Goal: Information Seeking & Learning: Learn about a topic

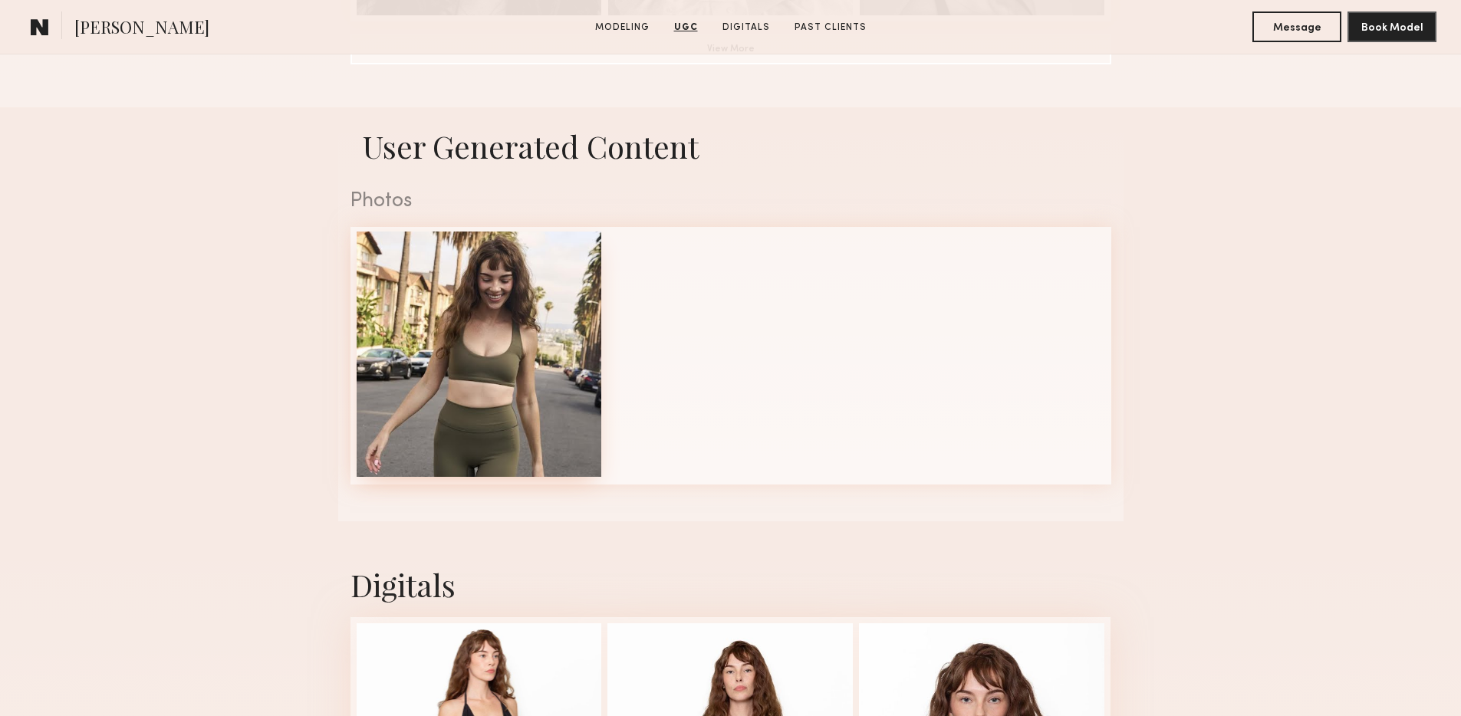
scroll to position [1436, 0]
click at [473, 345] on div at bounding box center [479, 355] width 245 height 245
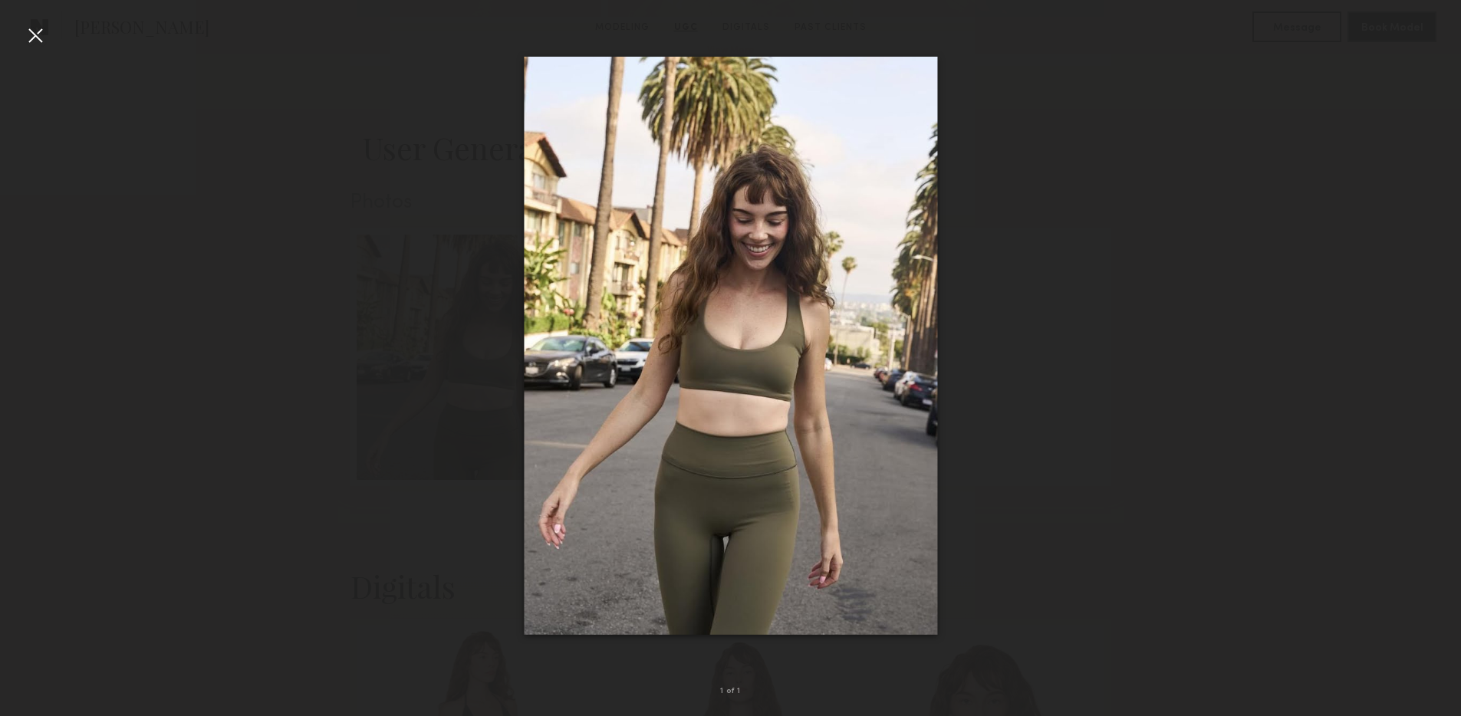
click at [30, 39] on div at bounding box center [35, 35] width 25 height 25
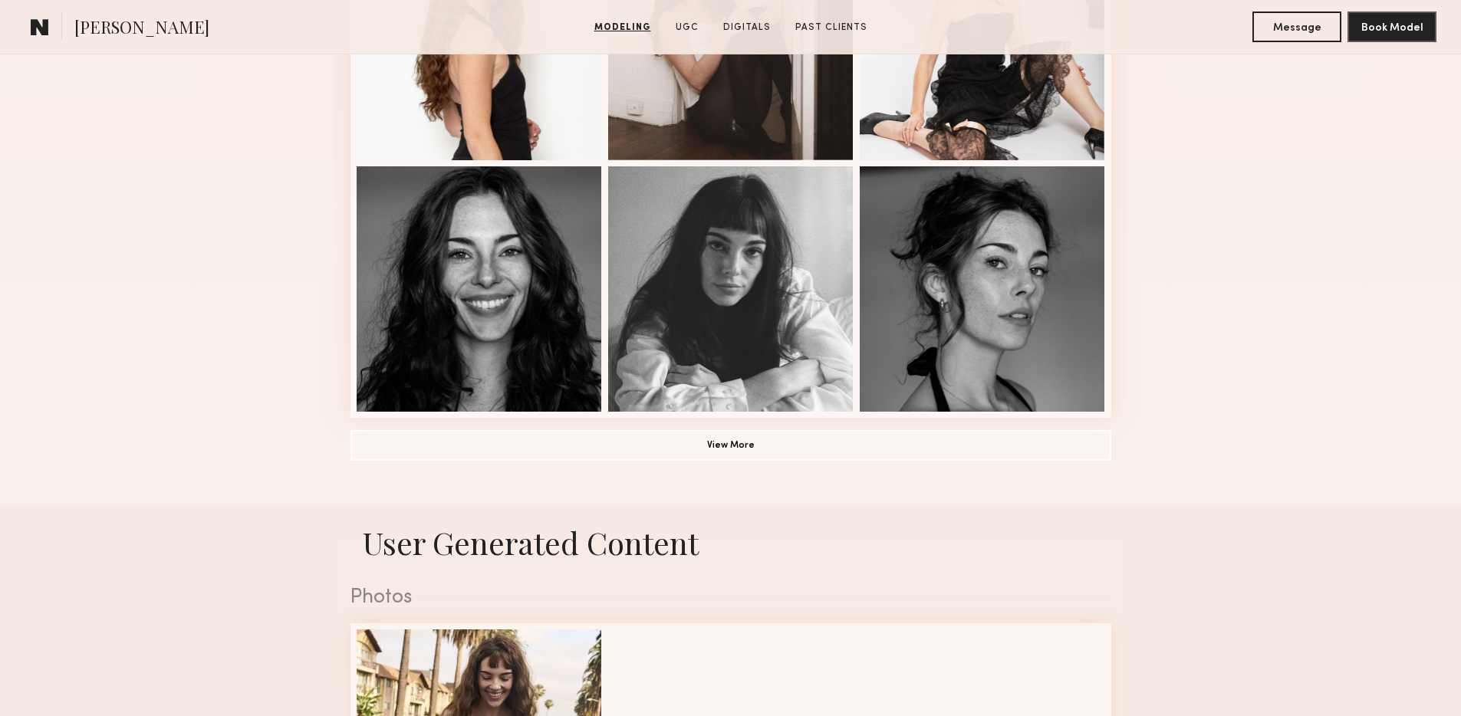
scroll to position [1020, 0]
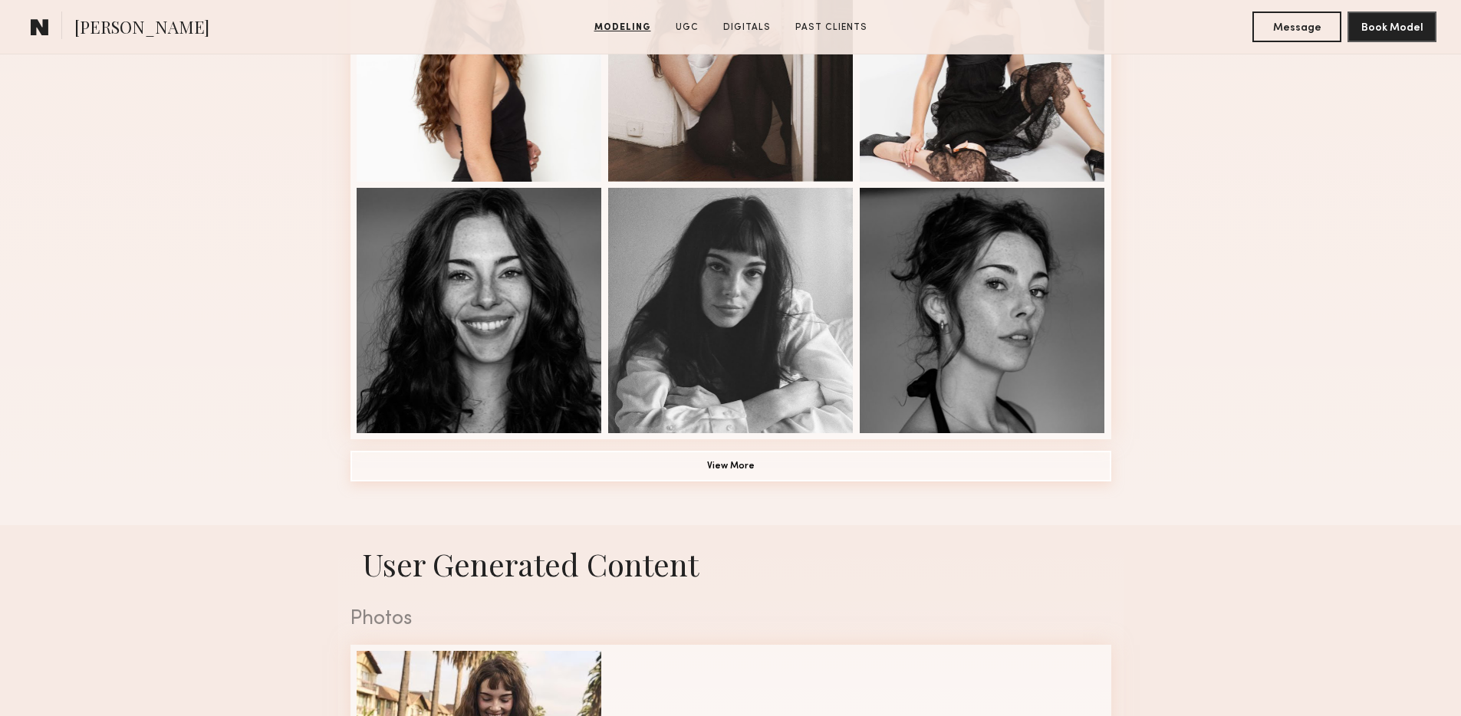
click at [742, 458] on button "View More" at bounding box center [730, 466] width 761 height 31
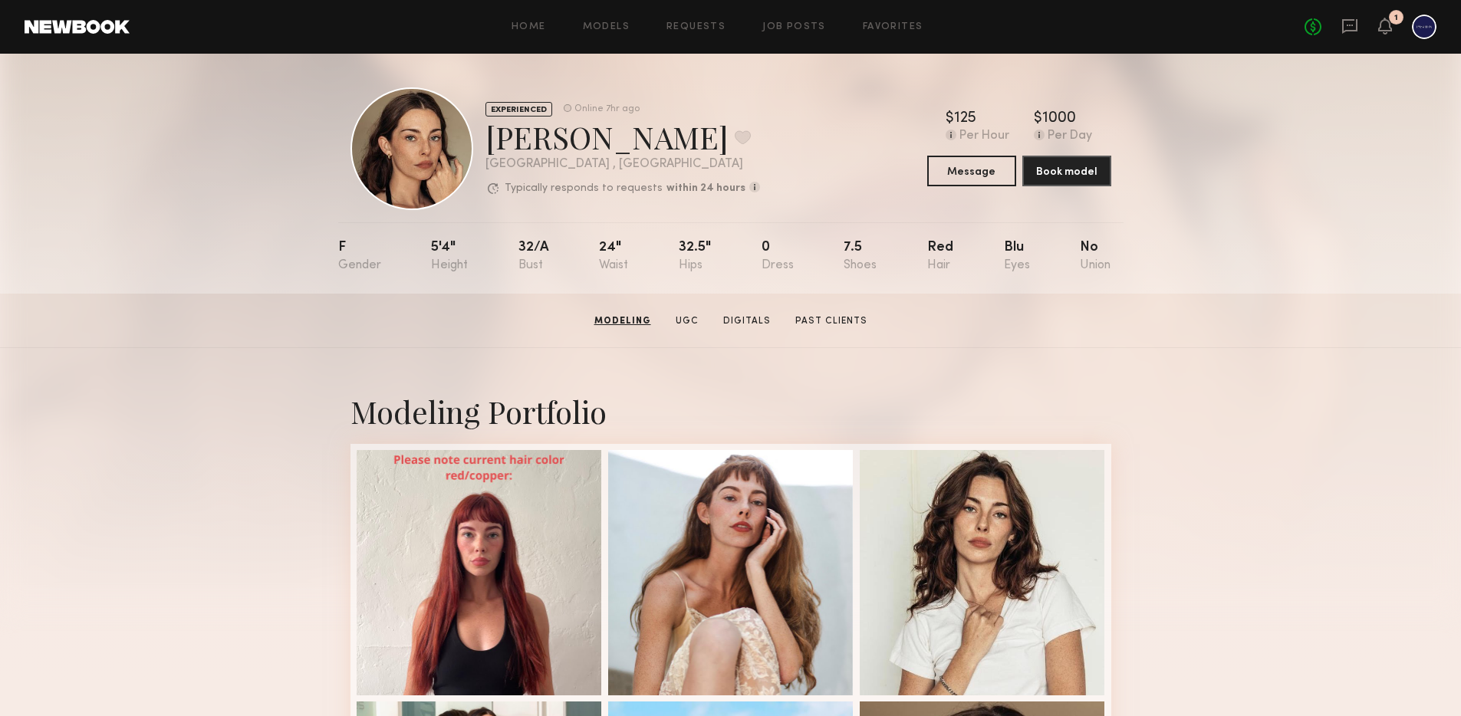
scroll to position [4, 0]
click at [689, 320] on link "UGC" at bounding box center [685, 321] width 35 height 14
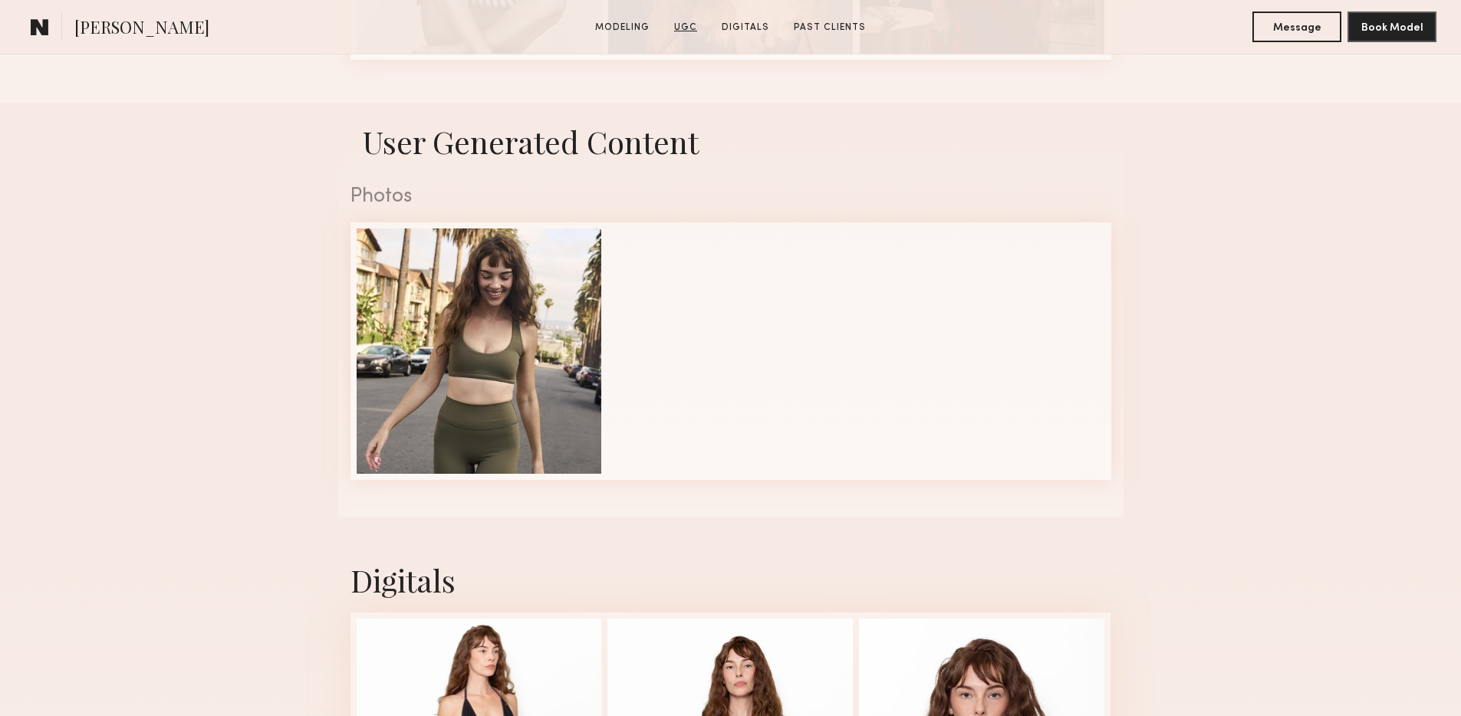
scroll to position [2416, 0]
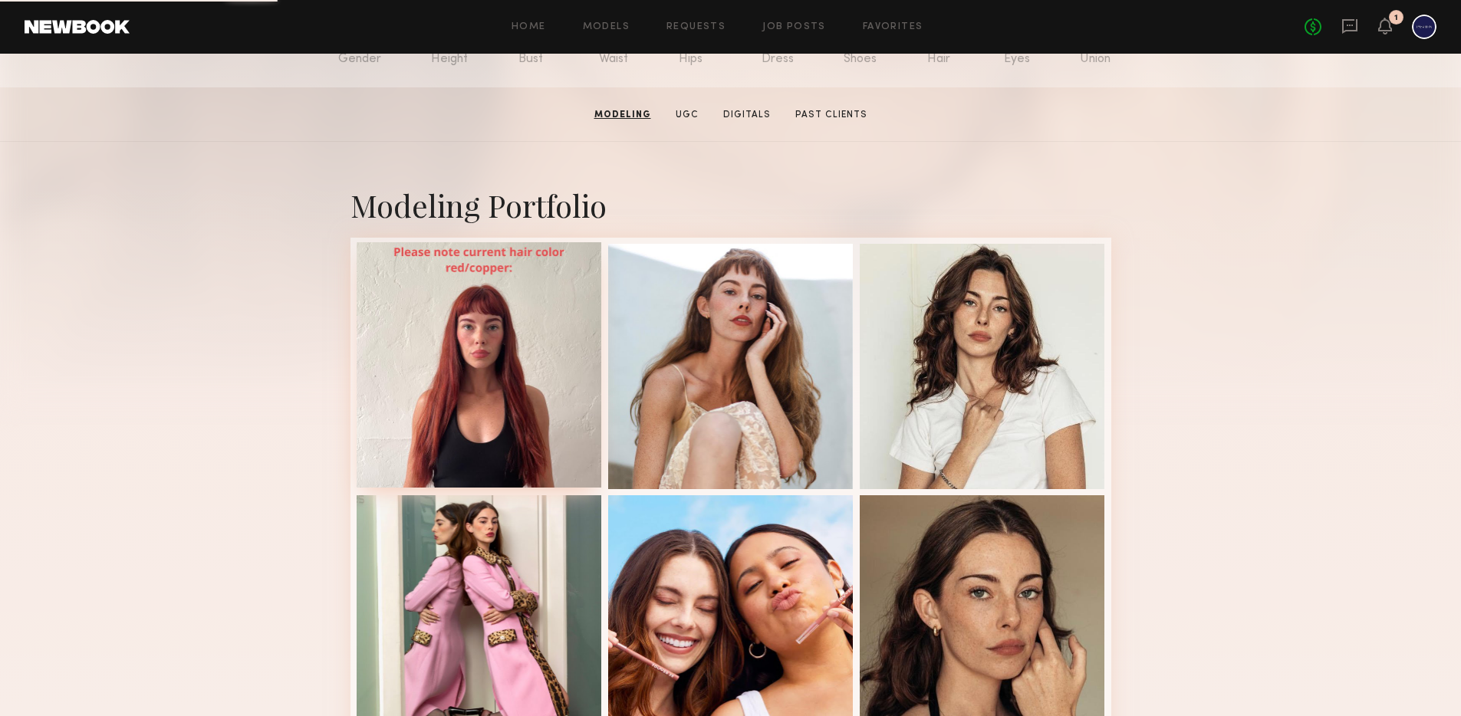
click at [504, 386] on div at bounding box center [479, 364] width 245 height 245
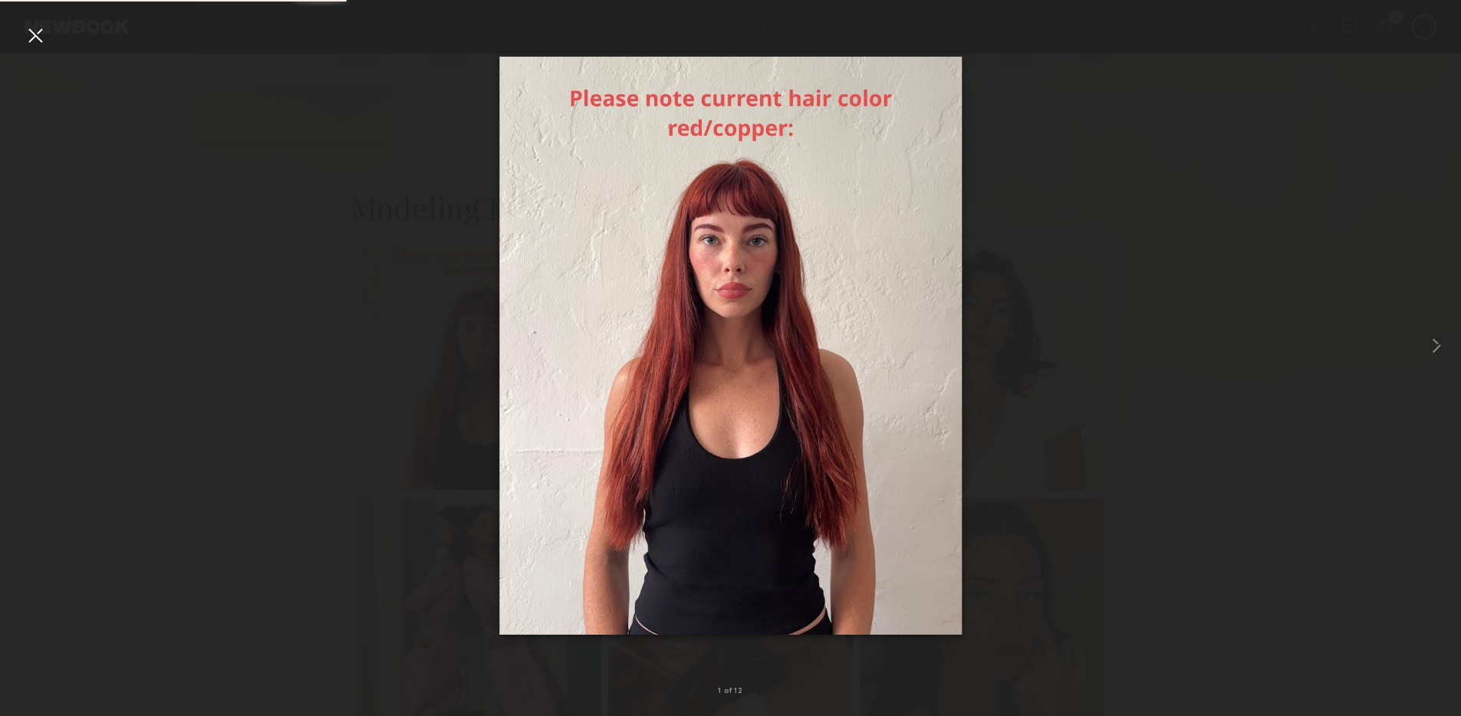
scroll to position [206, 0]
click at [1439, 350] on common-icon at bounding box center [1436, 346] width 25 height 25
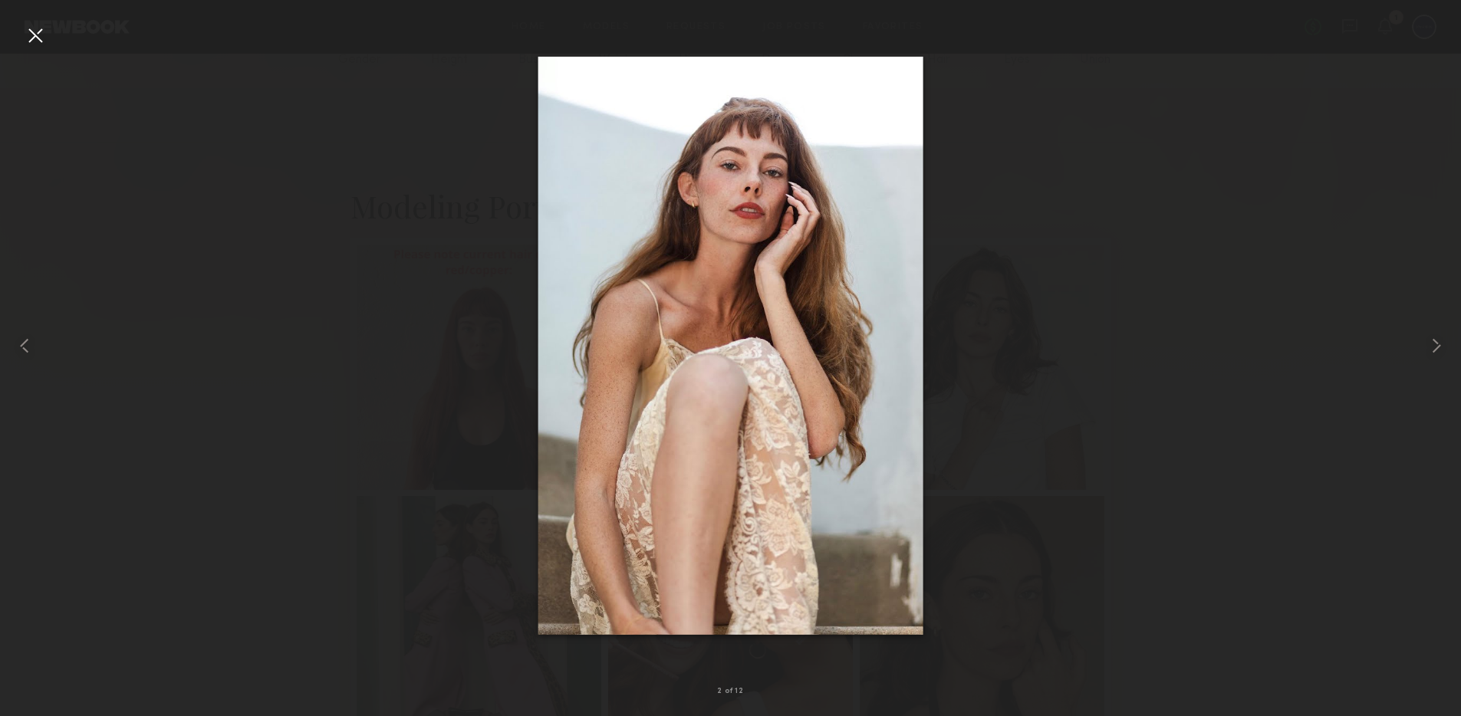
scroll to position [209, 0]
click at [1441, 342] on common-icon at bounding box center [1436, 346] width 25 height 25
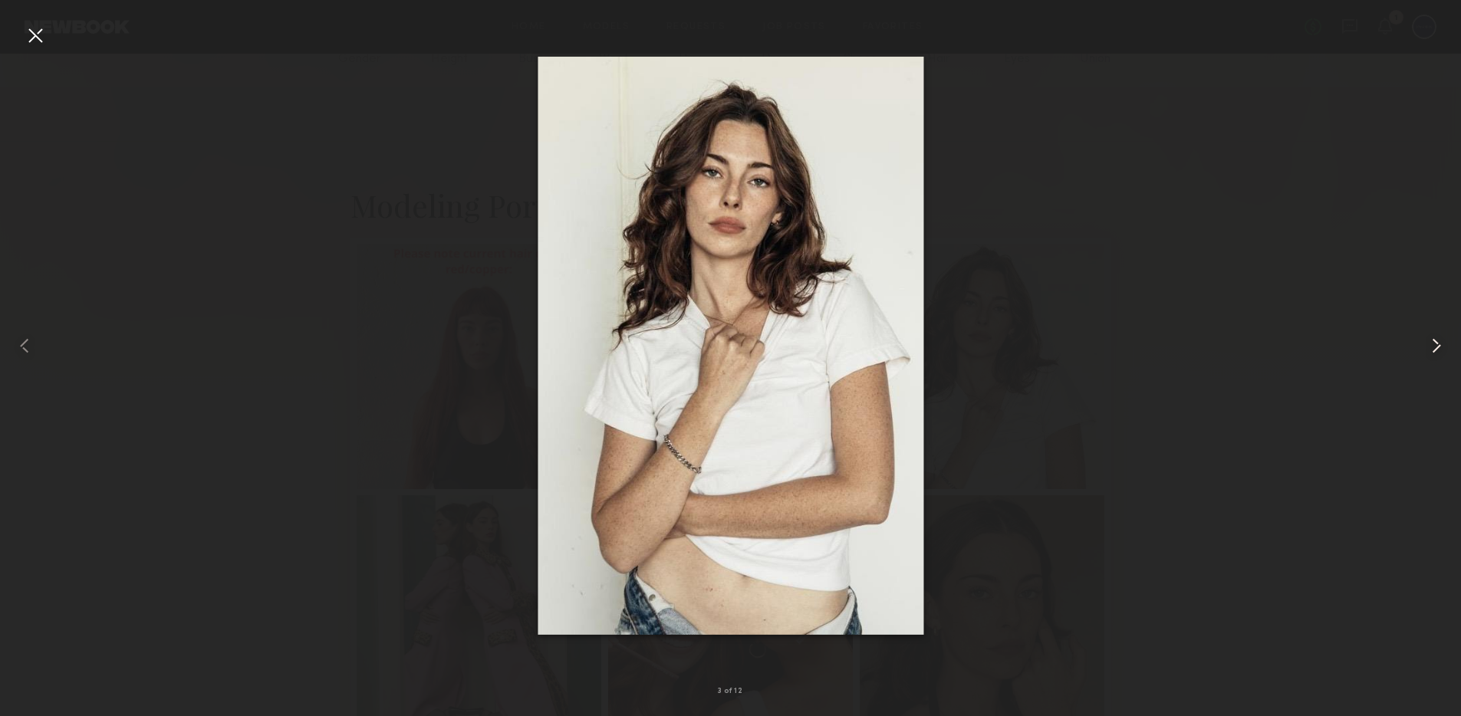
click at [1441, 342] on common-icon at bounding box center [1436, 346] width 25 height 25
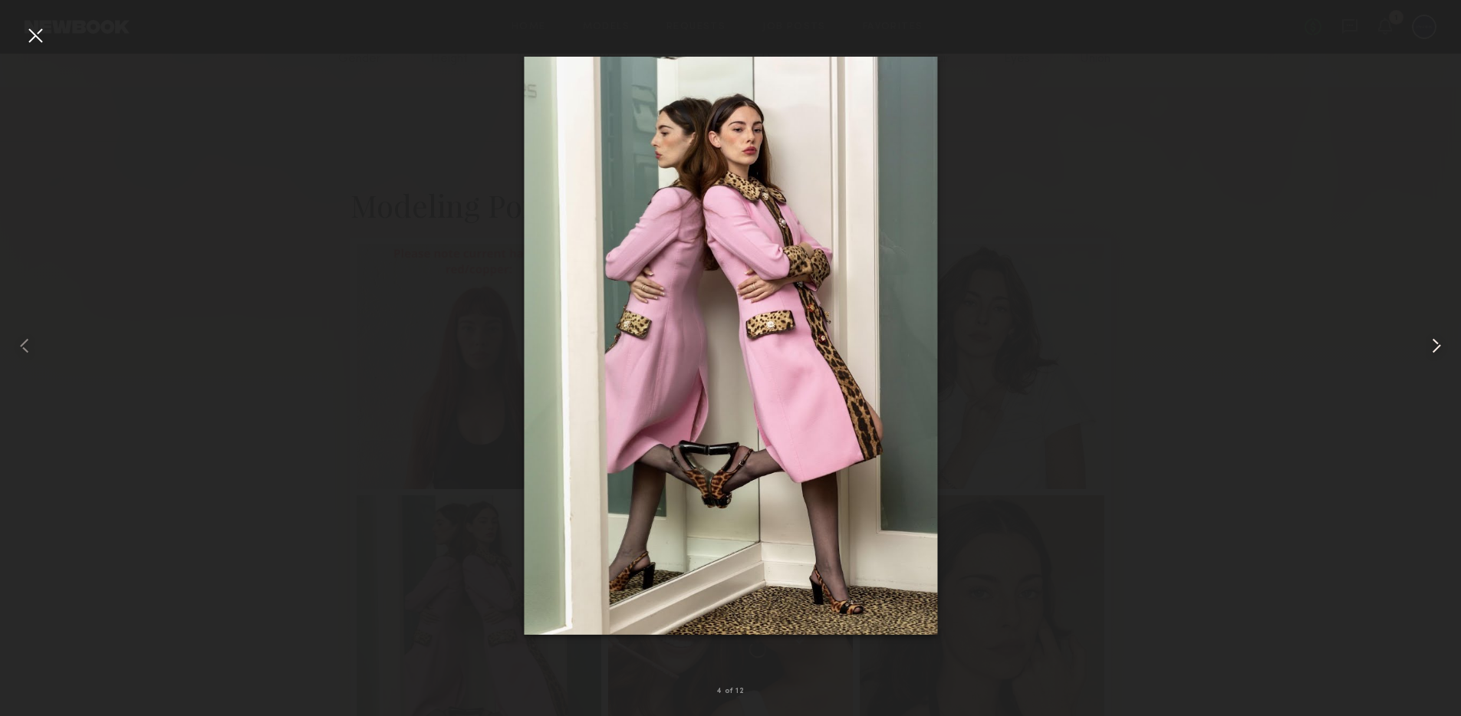
click at [1441, 342] on common-icon at bounding box center [1436, 346] width 25 height 25
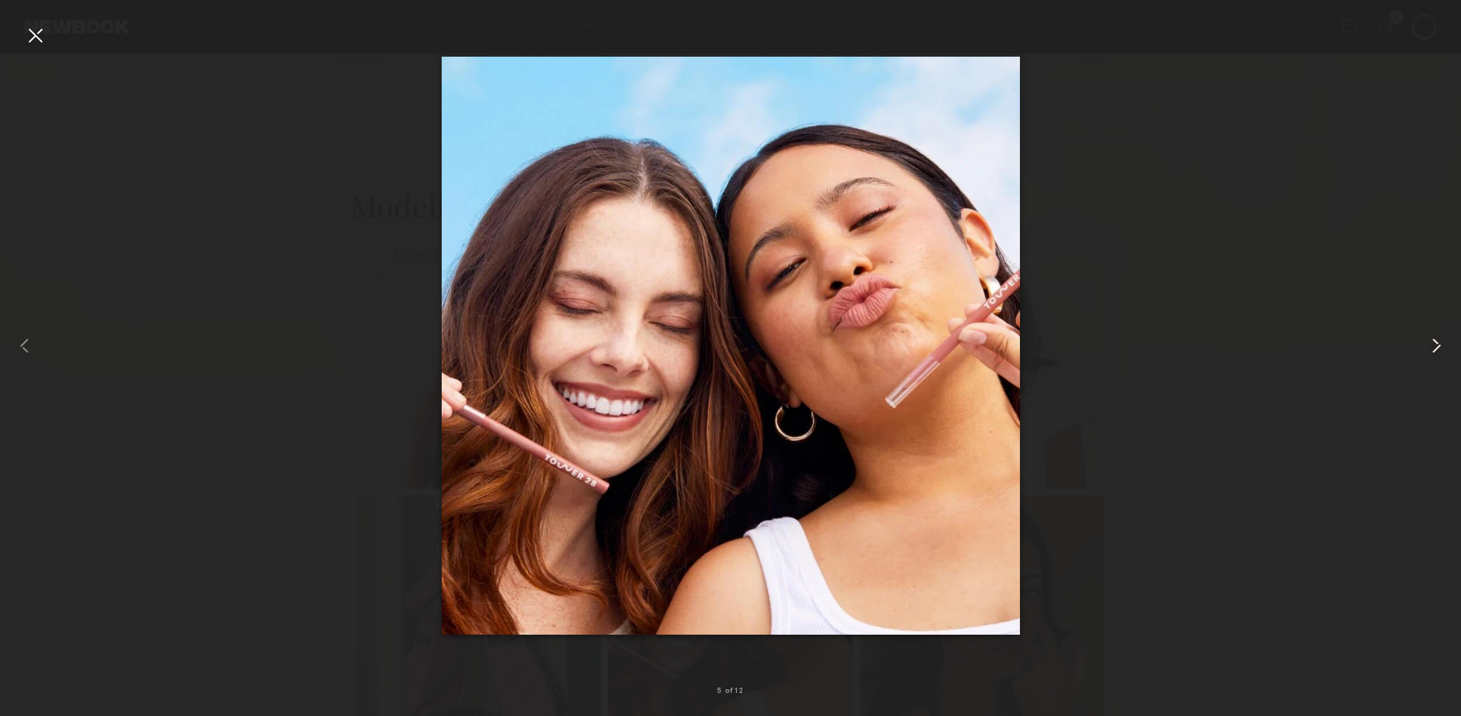
click at [1441, 342] on common-icon at bounding box center [1436, 346] width 25 height 25
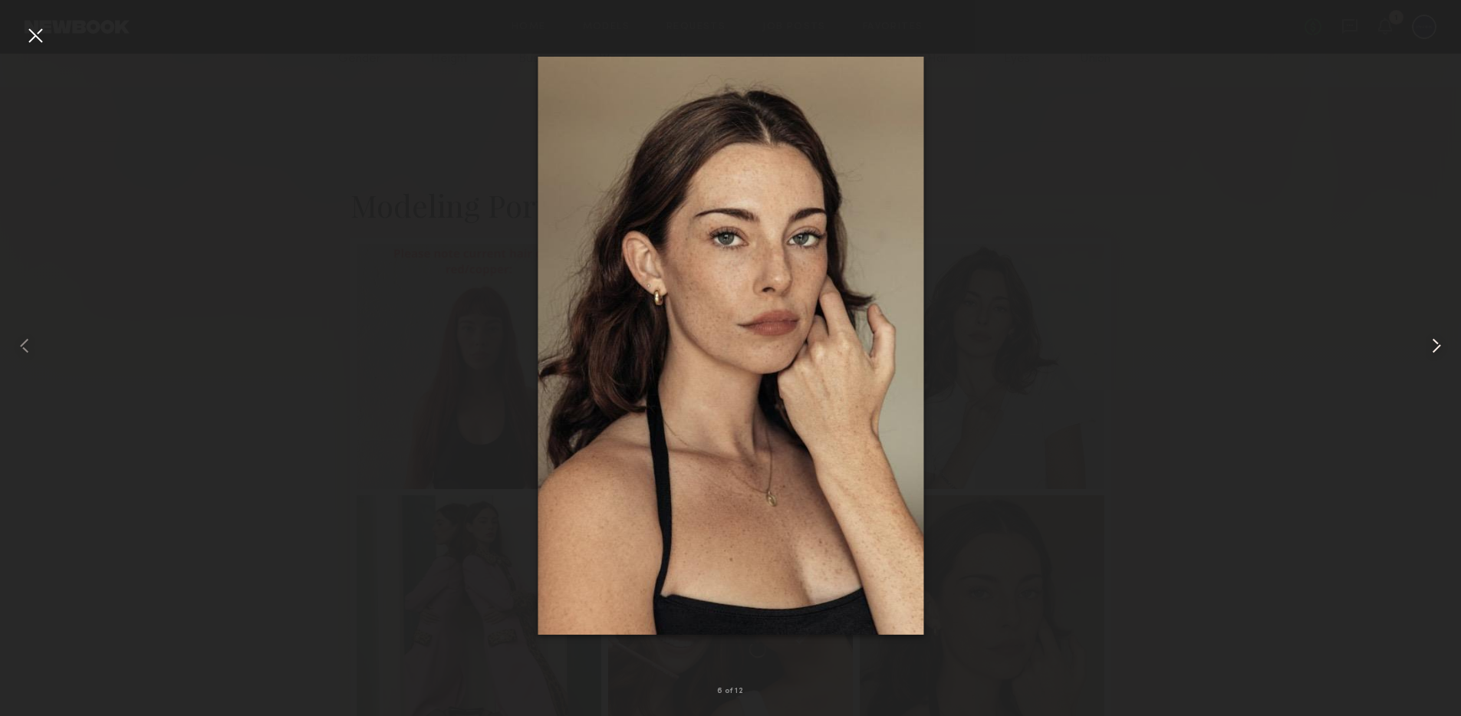
click at [1441, 342] on common-icon at bounding box center [1436, 346] width 25 height 25
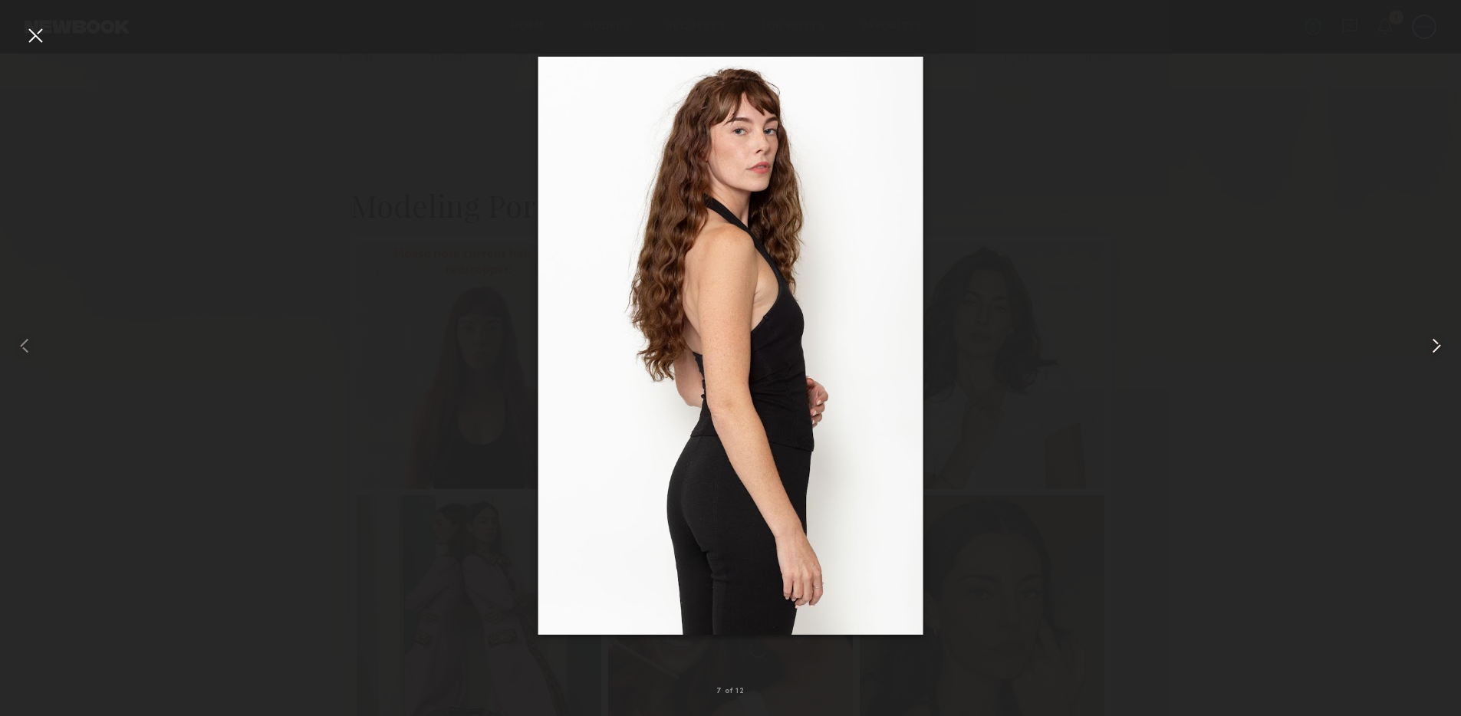
click at [1441, 342] on common-icon at bounding box center [1436, 346] width 25 height 25
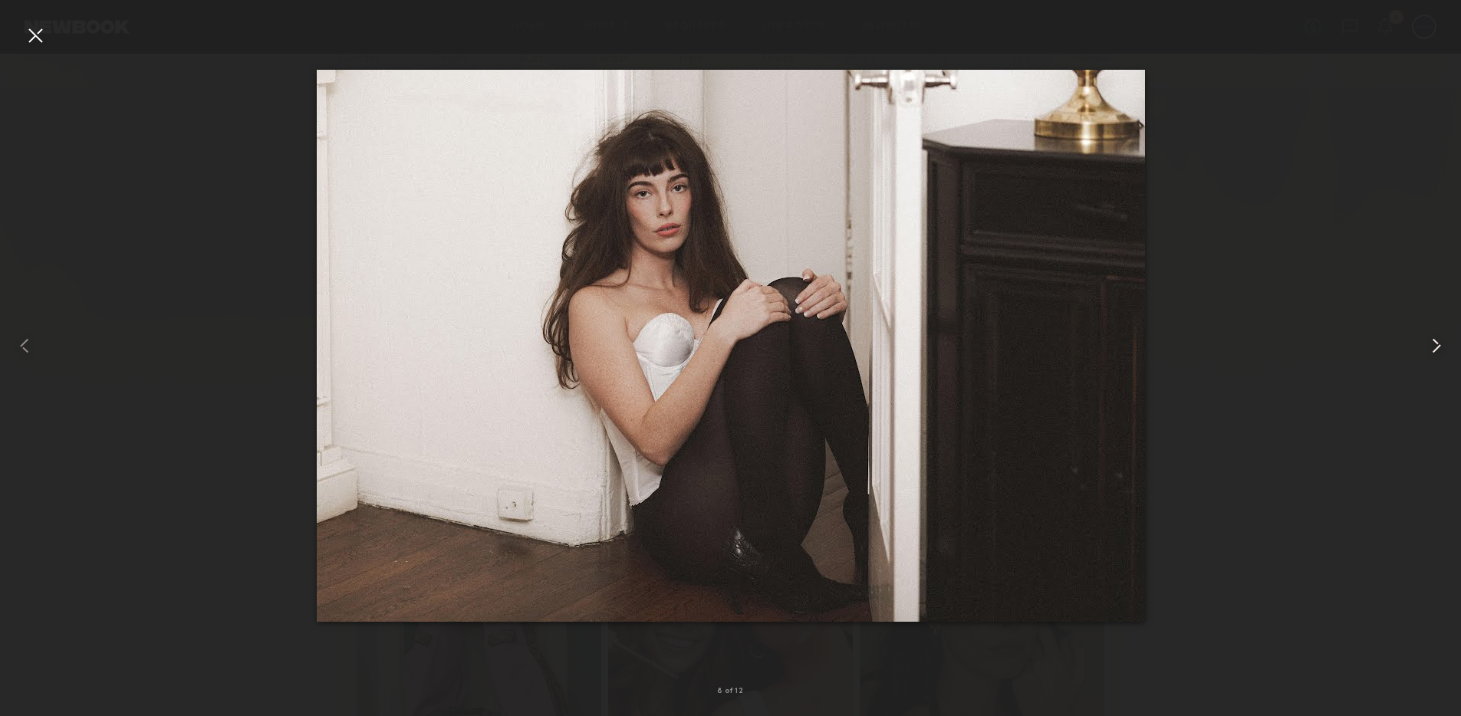
click at [1441, 342] on common-icon at bounding box center [1436, 346] width 25 height 25
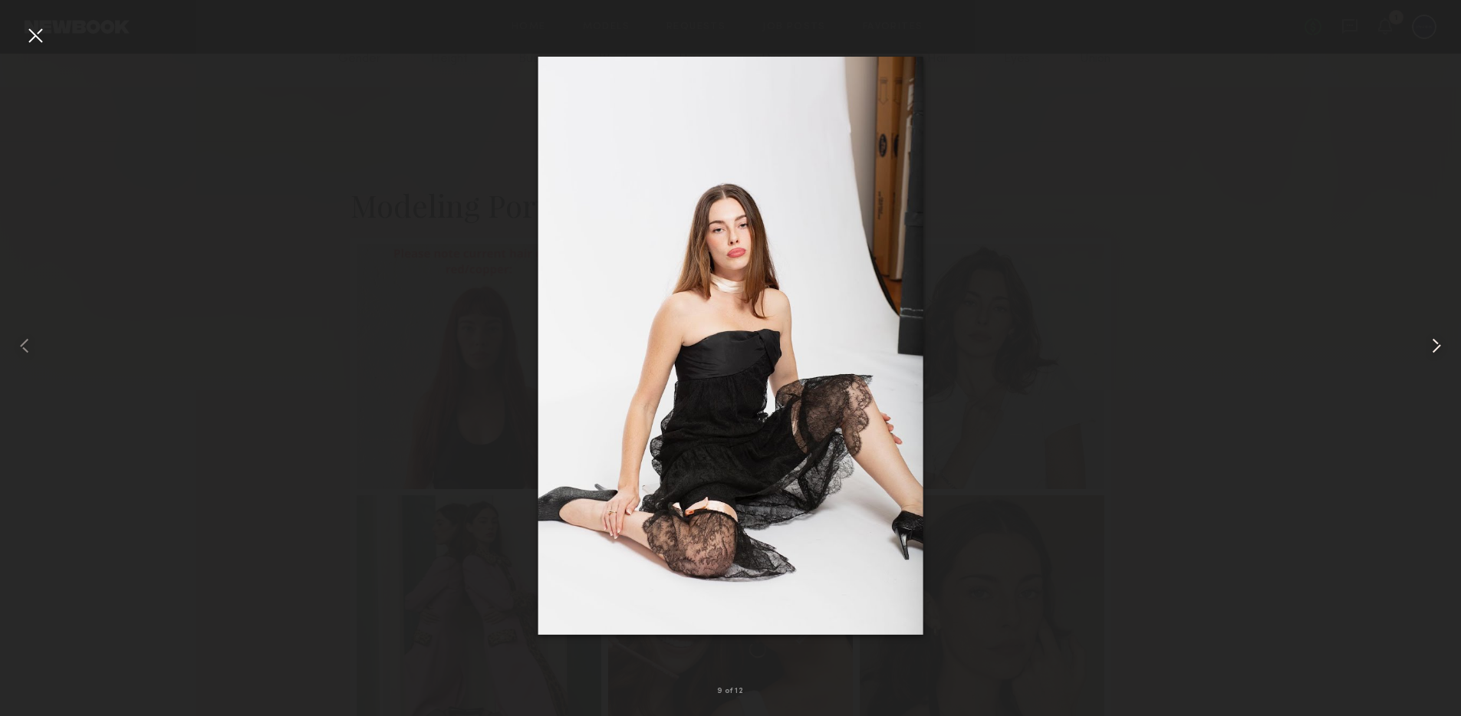
click at [1441, 342] on common-icon at bounding box center [1436, 346] width 25 height 25
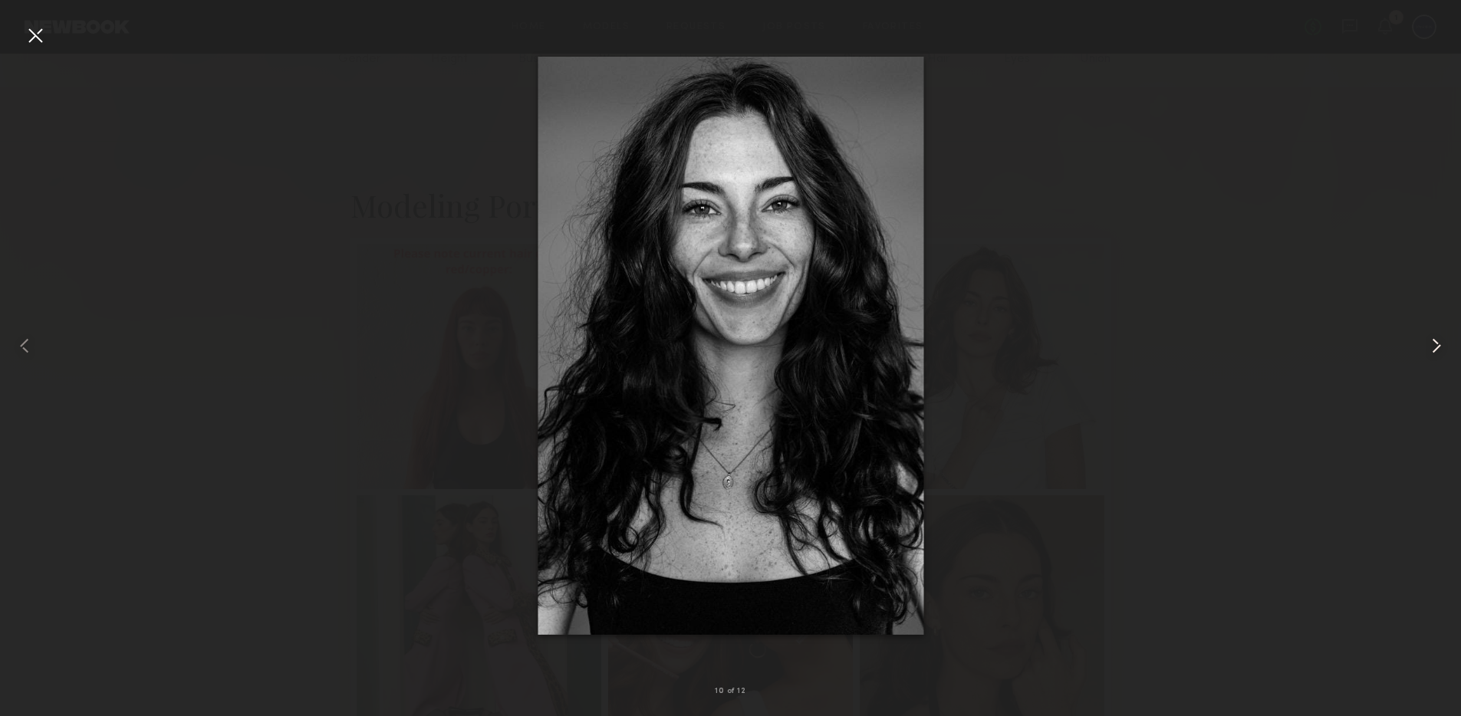
click at [1441, 342] on common-icon at bounding box center [1436, 346] width 25 height 25
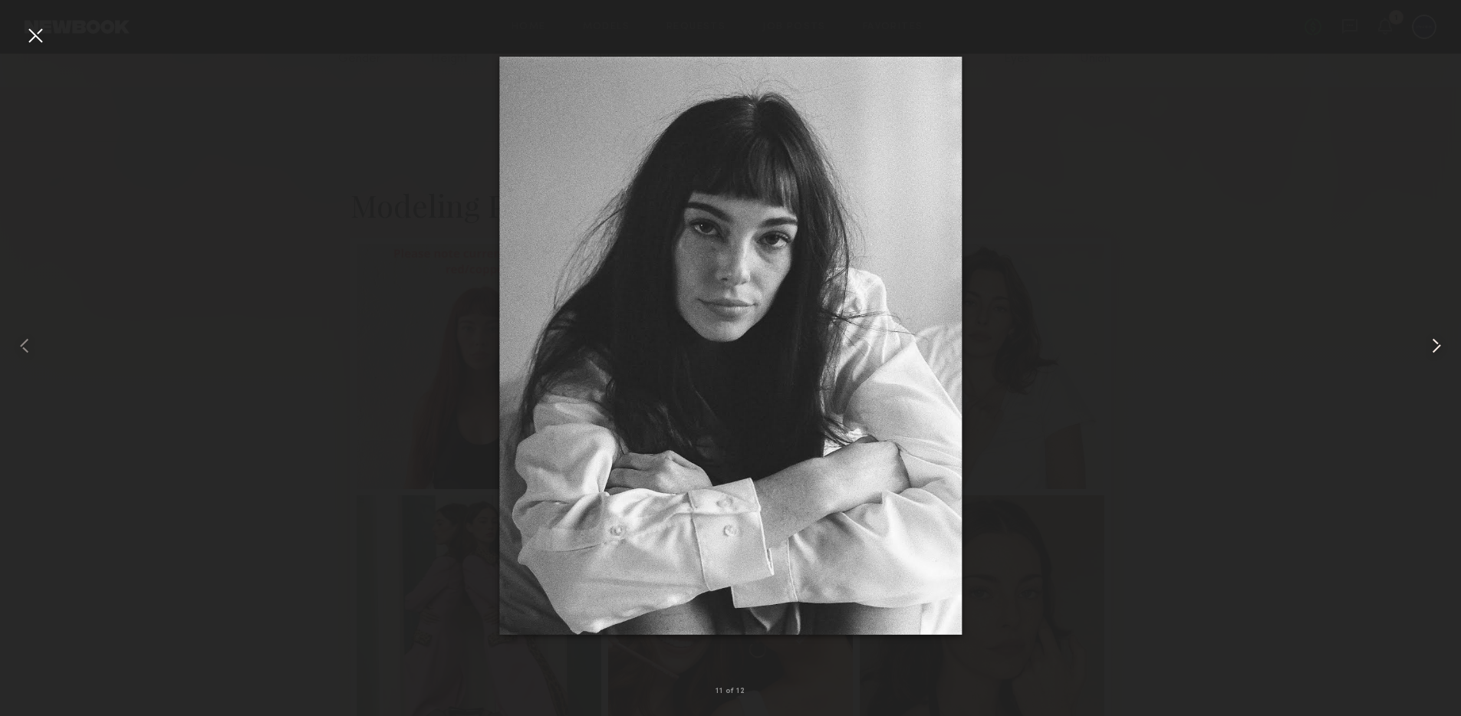
click at [1441, 342] on common-icon at bounding box center [1436, 346] width 25 height 25
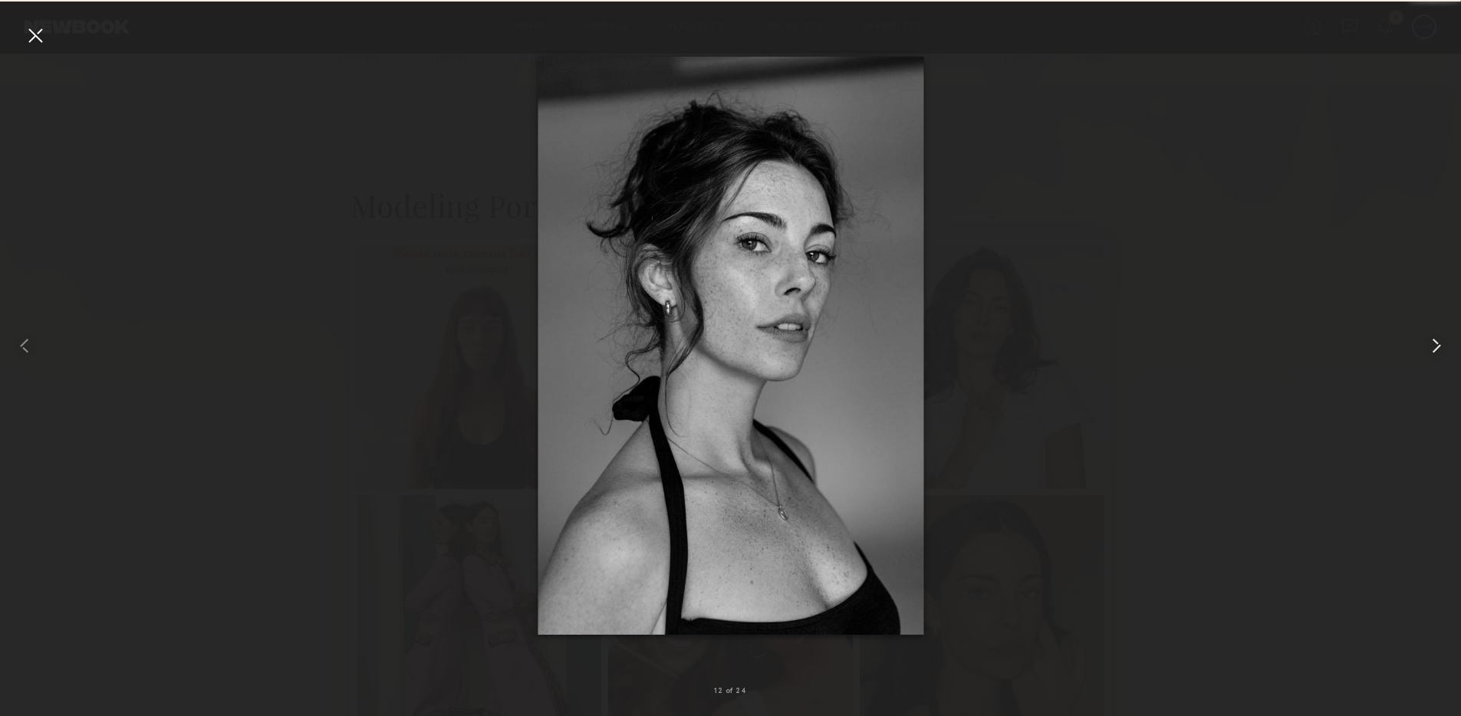
click at [1441, 342] on common-icon at bounding box center [1436, 346] width 25 height 25
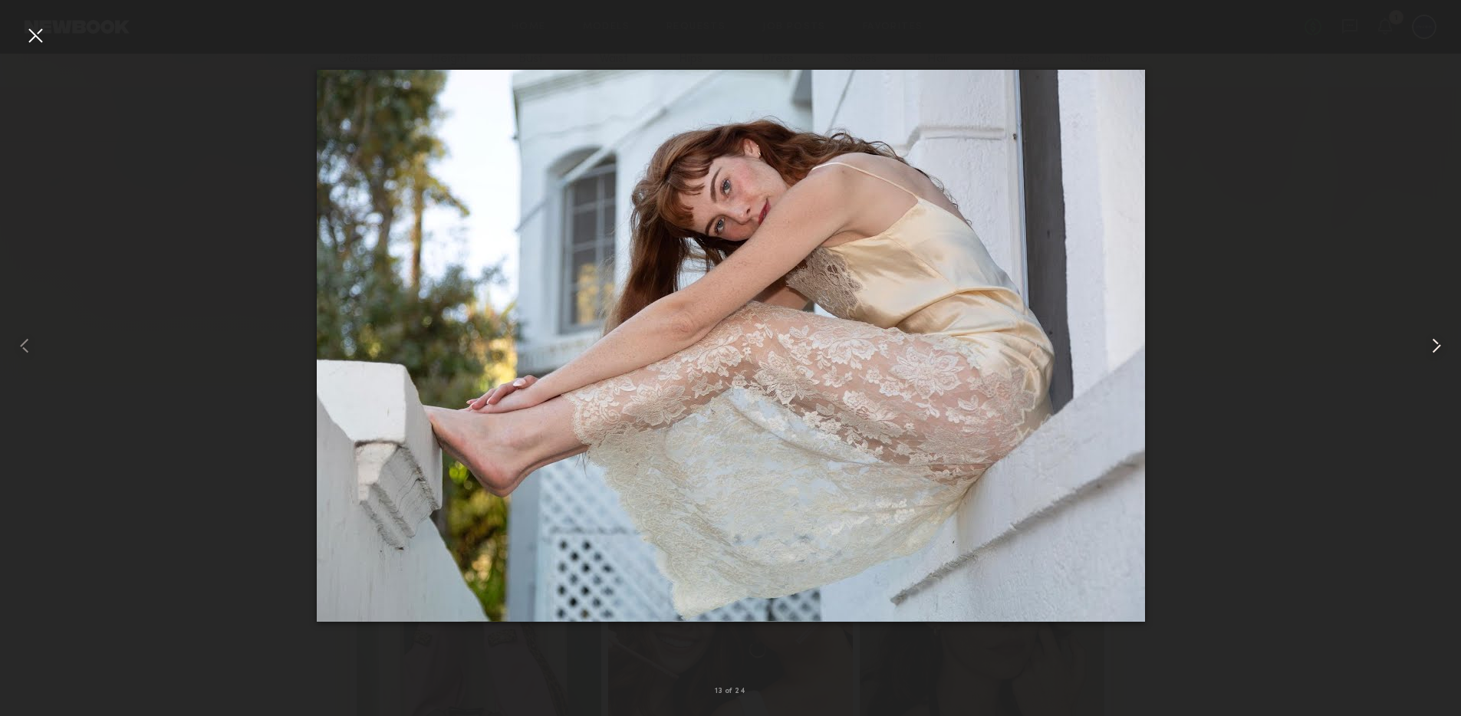
click at [1441, 342] on common-icon at bounding box center [1436, 346] width 25 height 25
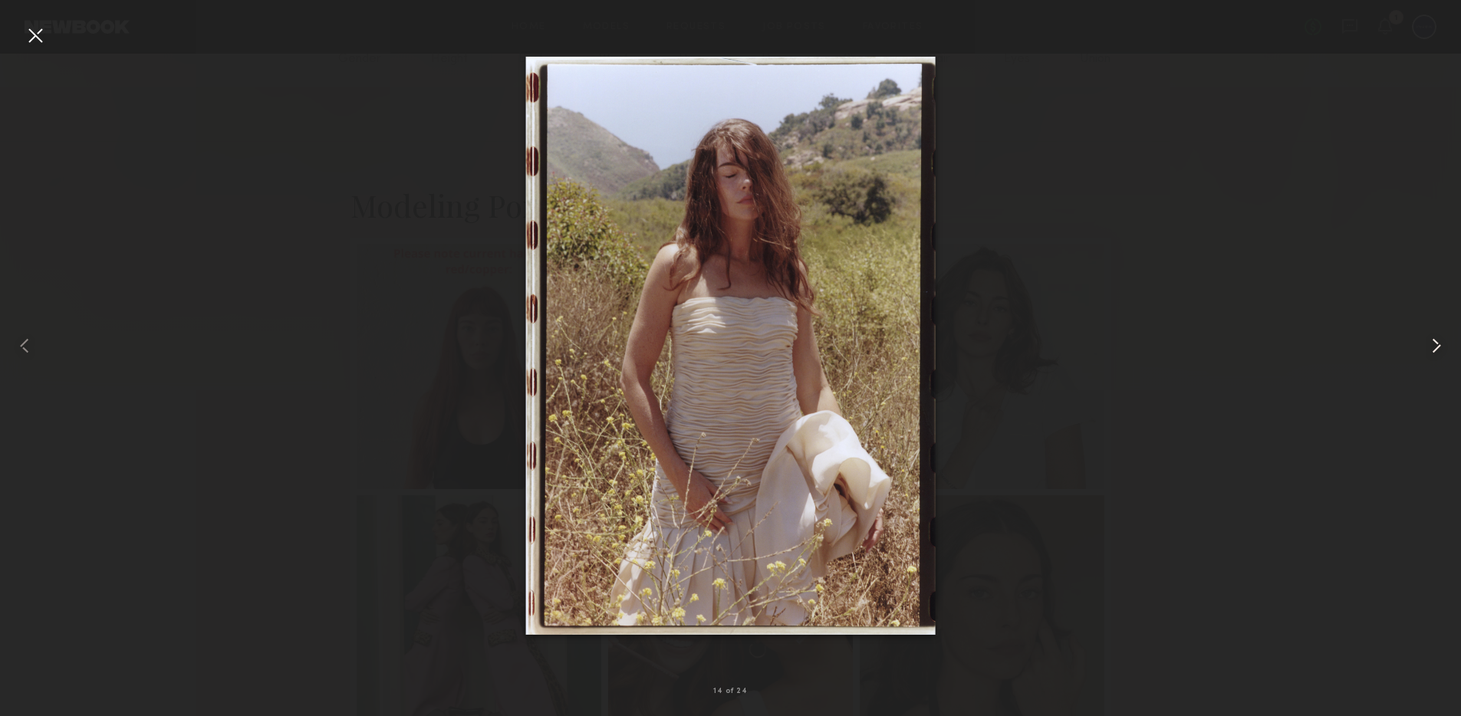
click at [1435, 344] on common-icon at bounding box center [1436, 346] width 25 height 25
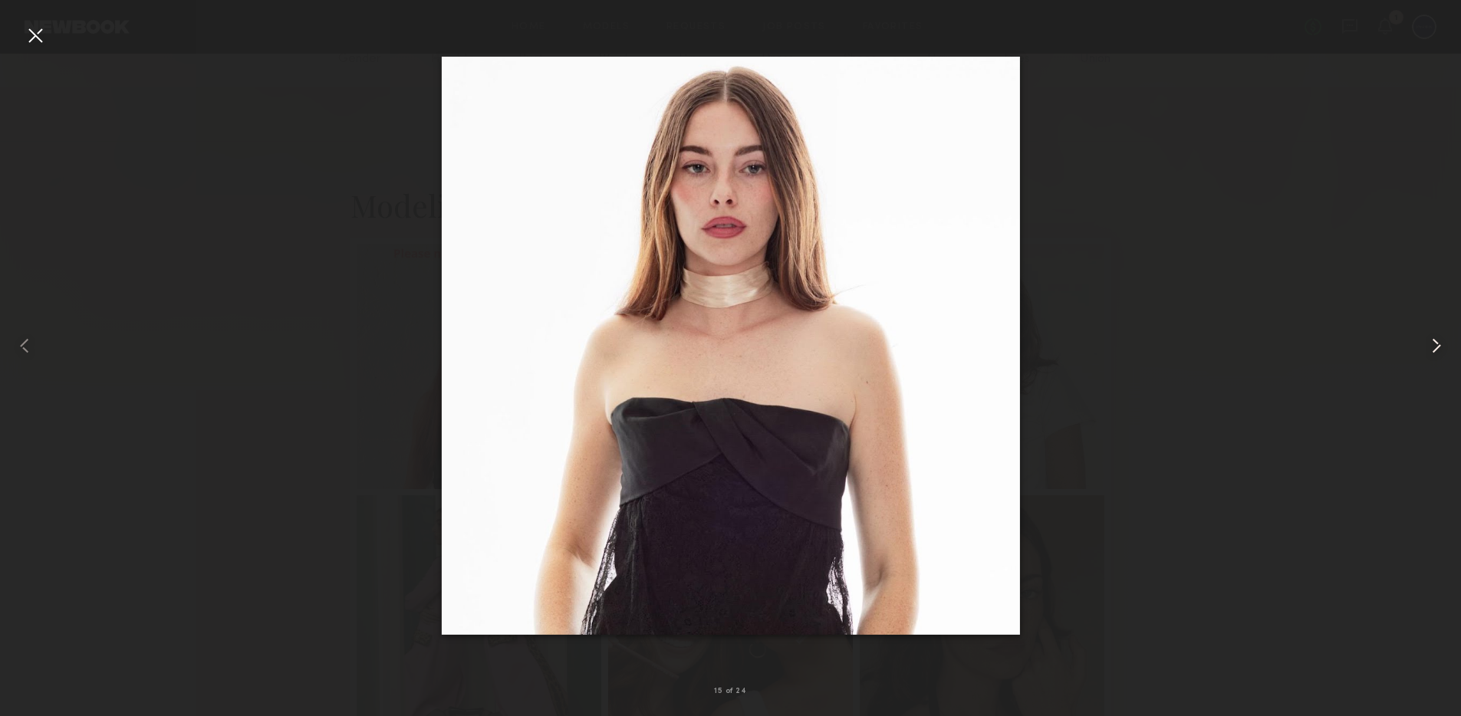
click at [1435, 344] on common-icon at bounding box center [1436, 346] width 25 height 25
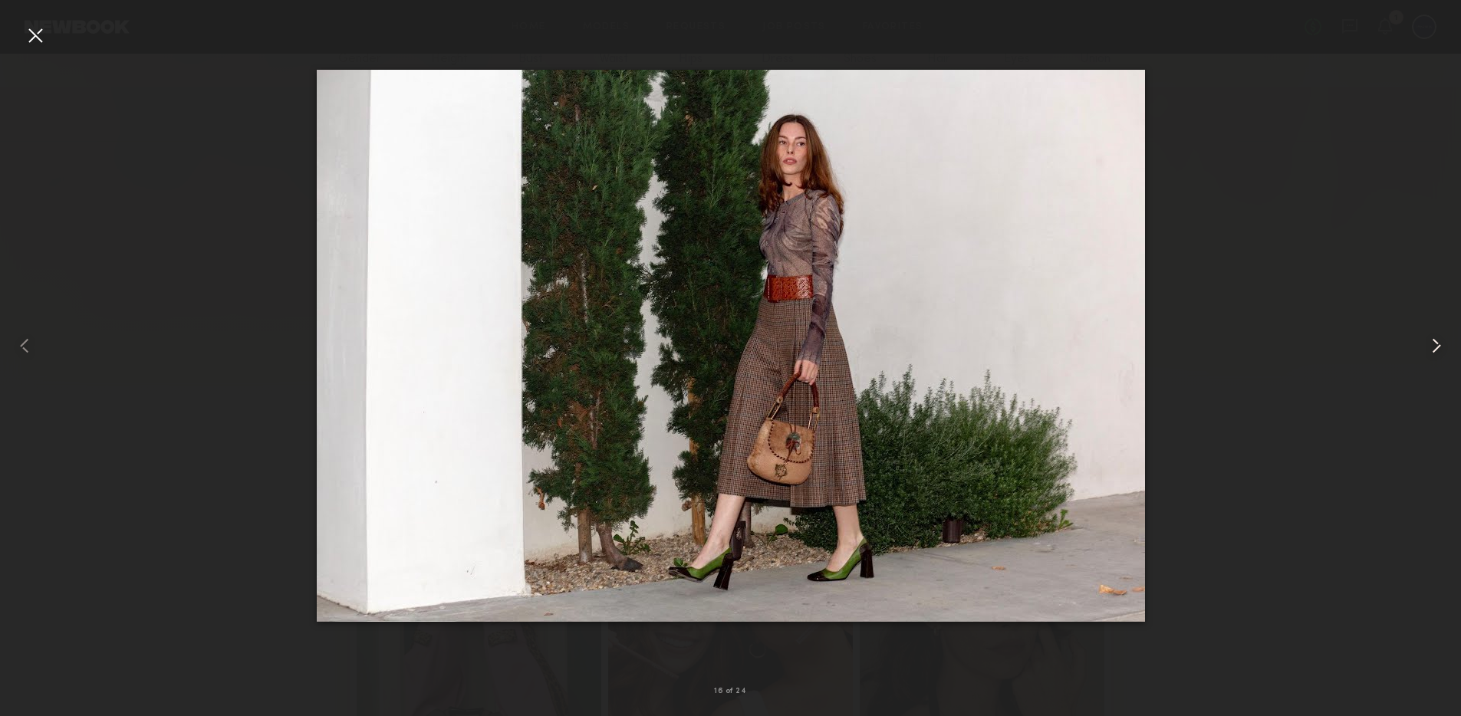
click at [1433, 339] on common-icon at bounding box center [1436, 346] width 25 height 25
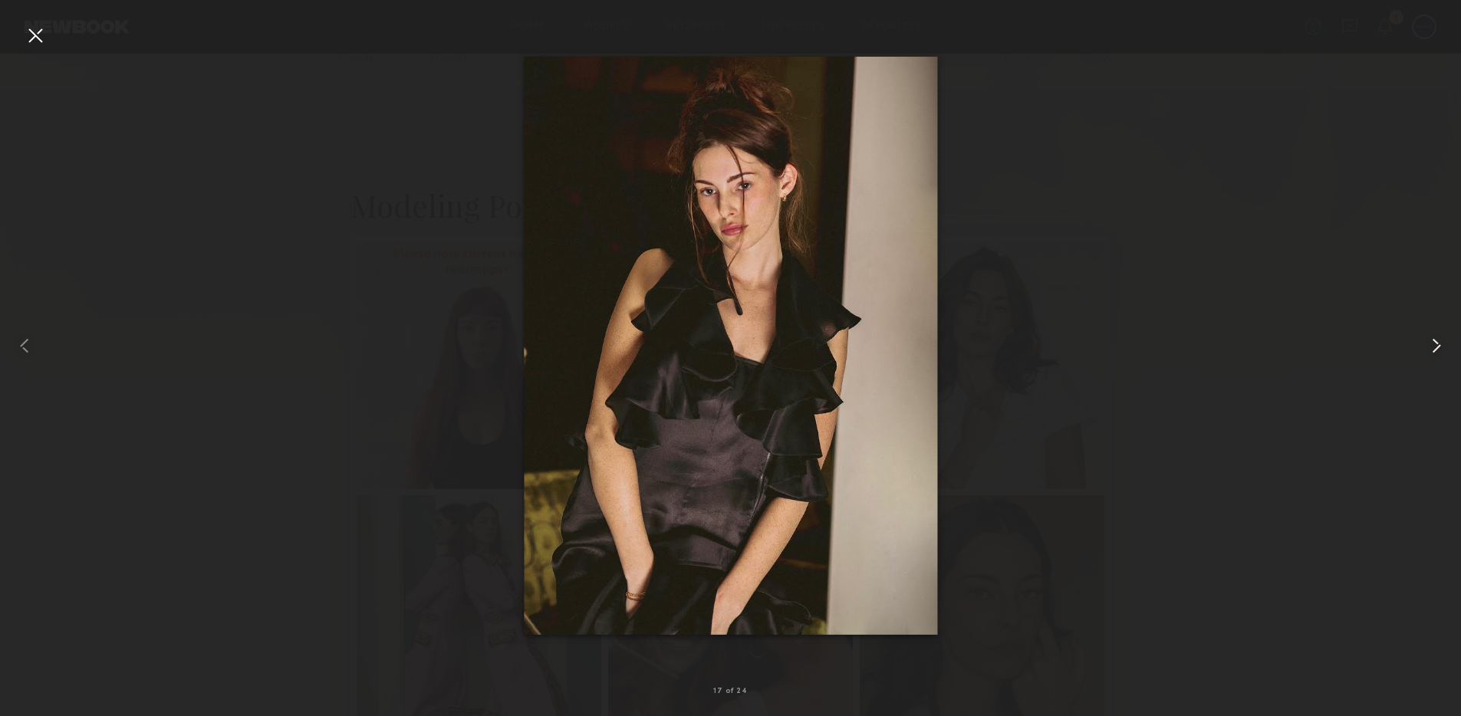
click at [1442, 345] on common-icon at bounding box center [1436, 346] width 25 height 25
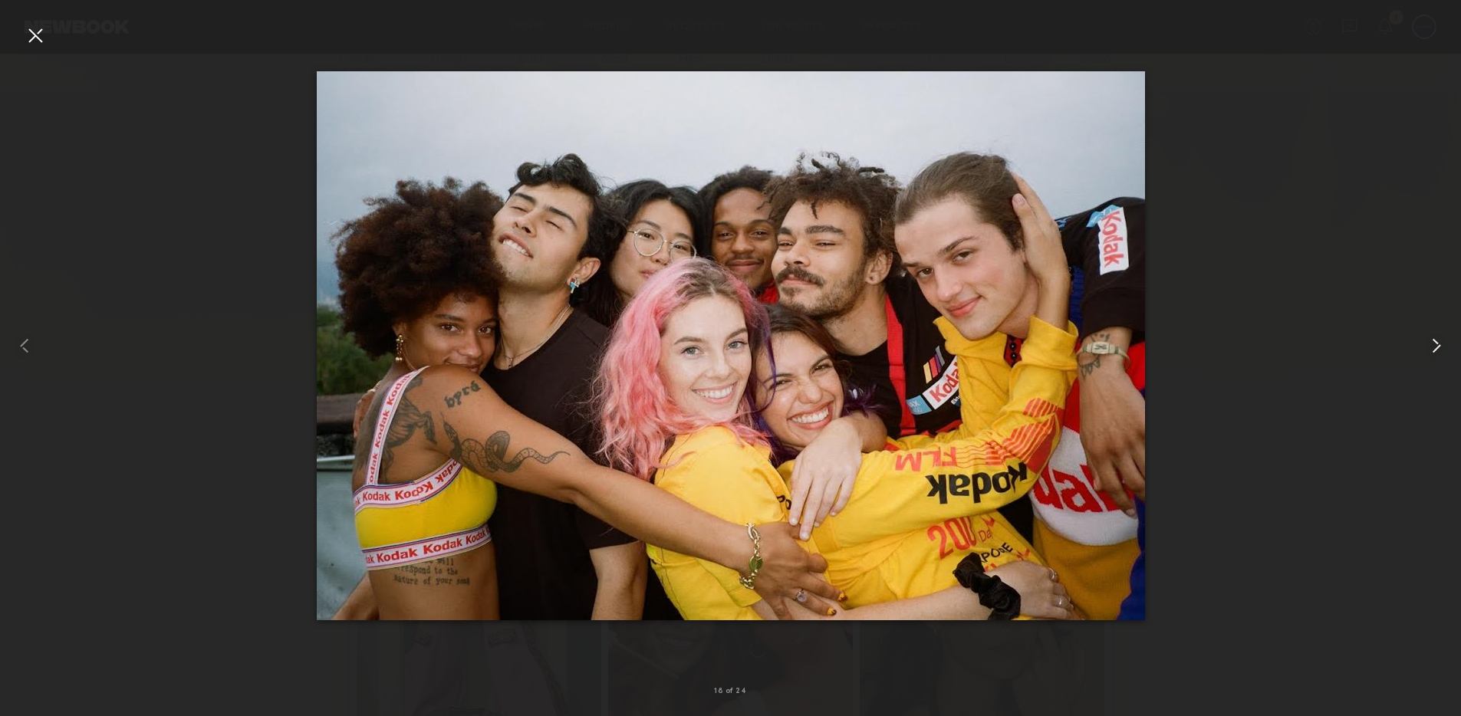
click at [1440, 344] on common-icon at bounding box center [1436, 346] width 25 height 25
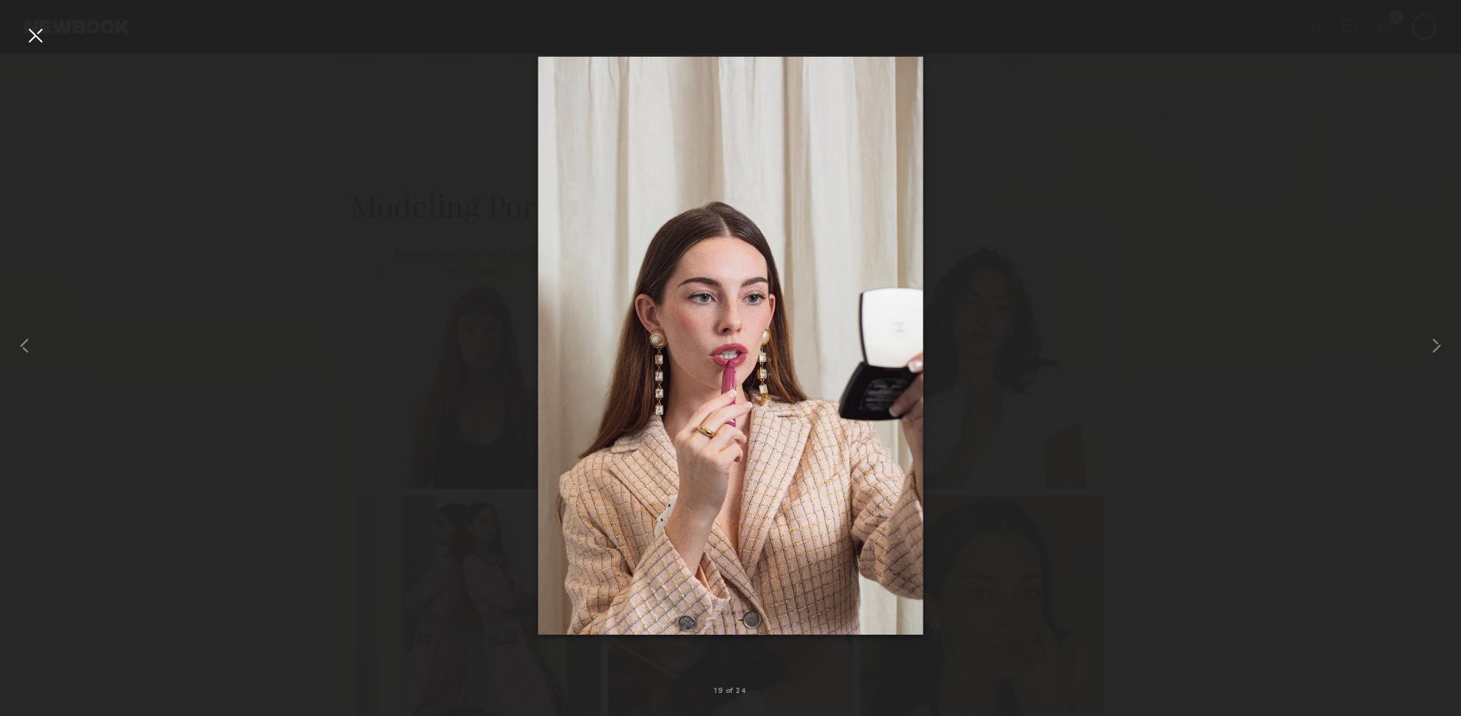
click at [31, 38] on div at bounding box center [35, 35] width 25 height 25
